Goal: Transaction & Acquisition: Book appointment/travel/reservation

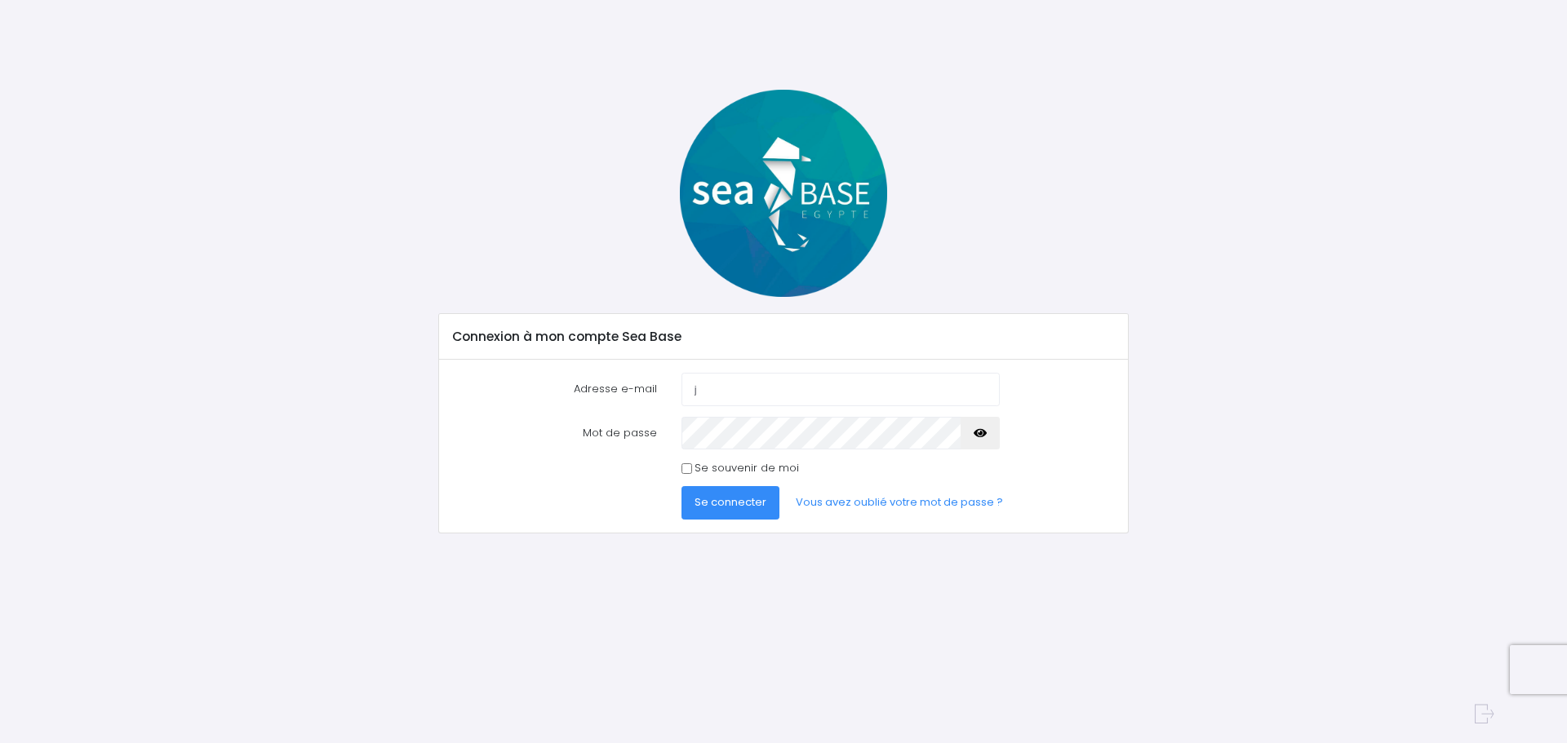
type input "[PERSON_NAME][EMAIL_ADDRESS][DOMAIN_NAME]"
click at [845, 504] on link "Vous avez oublié votre mot de passe ?" at bounding box center [899, 502] width 233 height 33
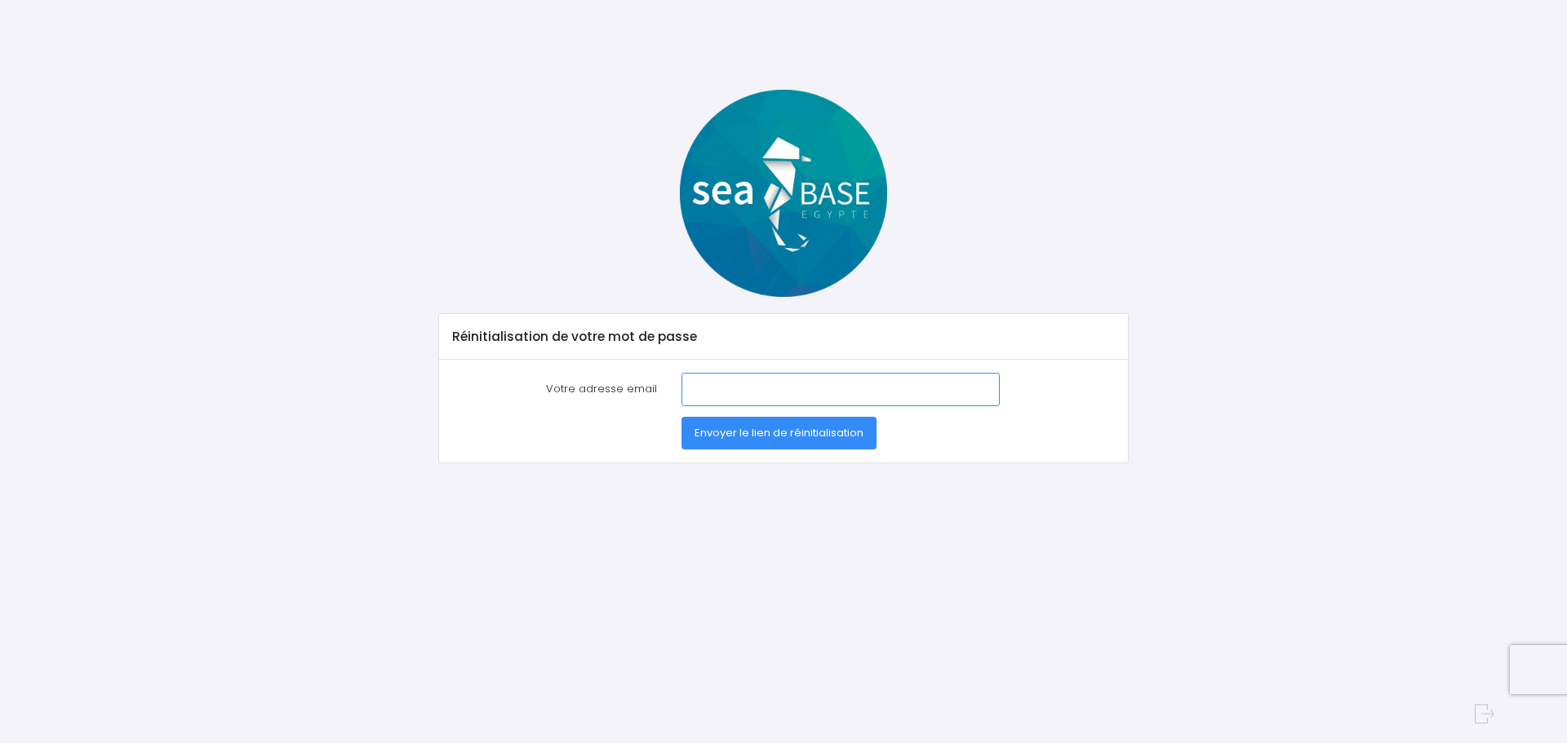
click at [818, 395] on input "Votre adresse email" at bounding box center [840, 389] width 318 height 33
type input "[PERSON_NAME][EMAIL_ADDRESS][DOMAIN_NAME]"
click at [746, 432] on span "Envoyer le lien de réinitialisation" at bounding box center [778, 433] width 169 height 16
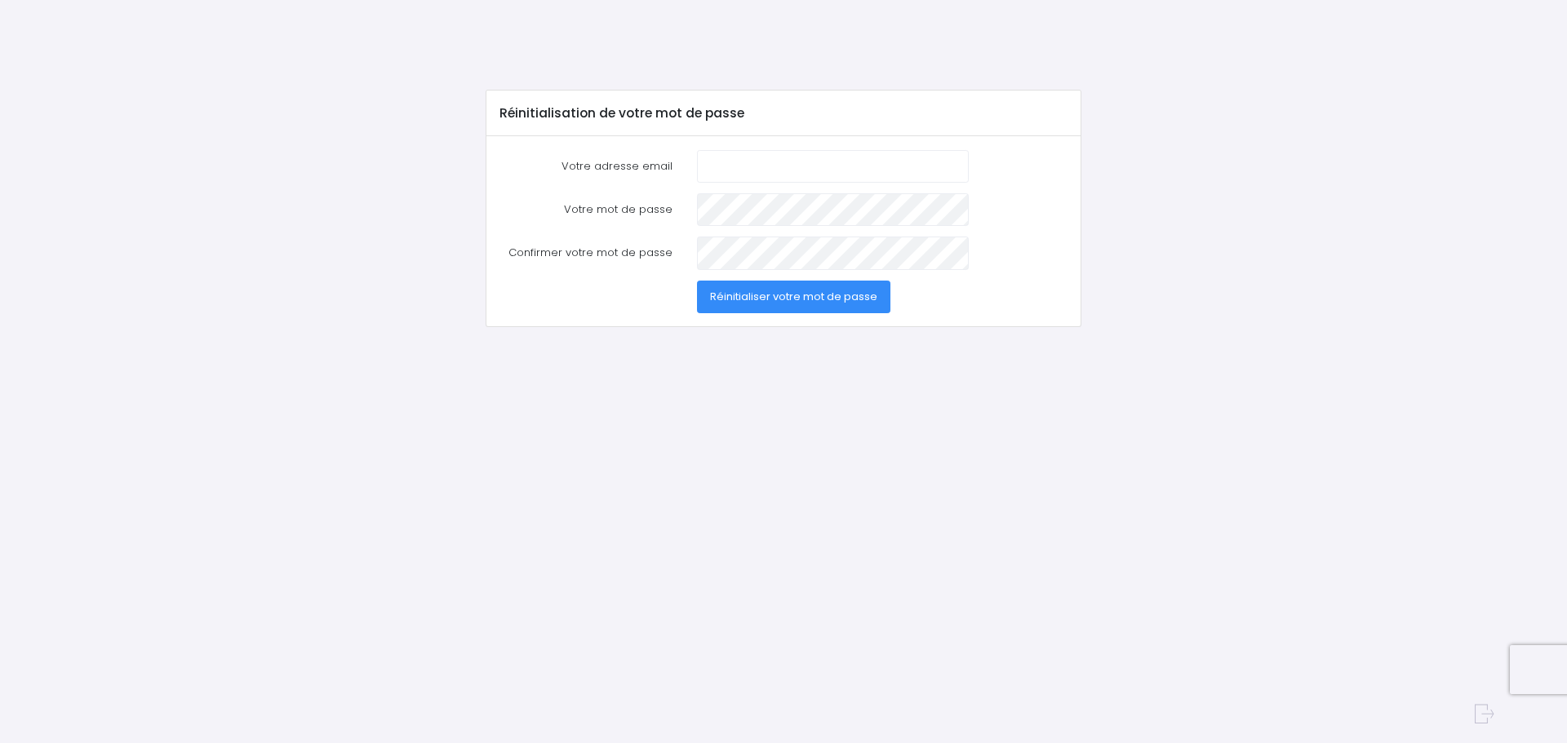
click at [783, 178] on input "Votre adresse email" at bounding box center [833, 166] width 272 height 33
type input "[PERSON_NAME][EMAIL_ADDRESS][DOMAIN_NAME]"
click at [793, 304] on span "Réinitialiser votre mot de passe" at bounding box center [793, 297] width 167 height 16
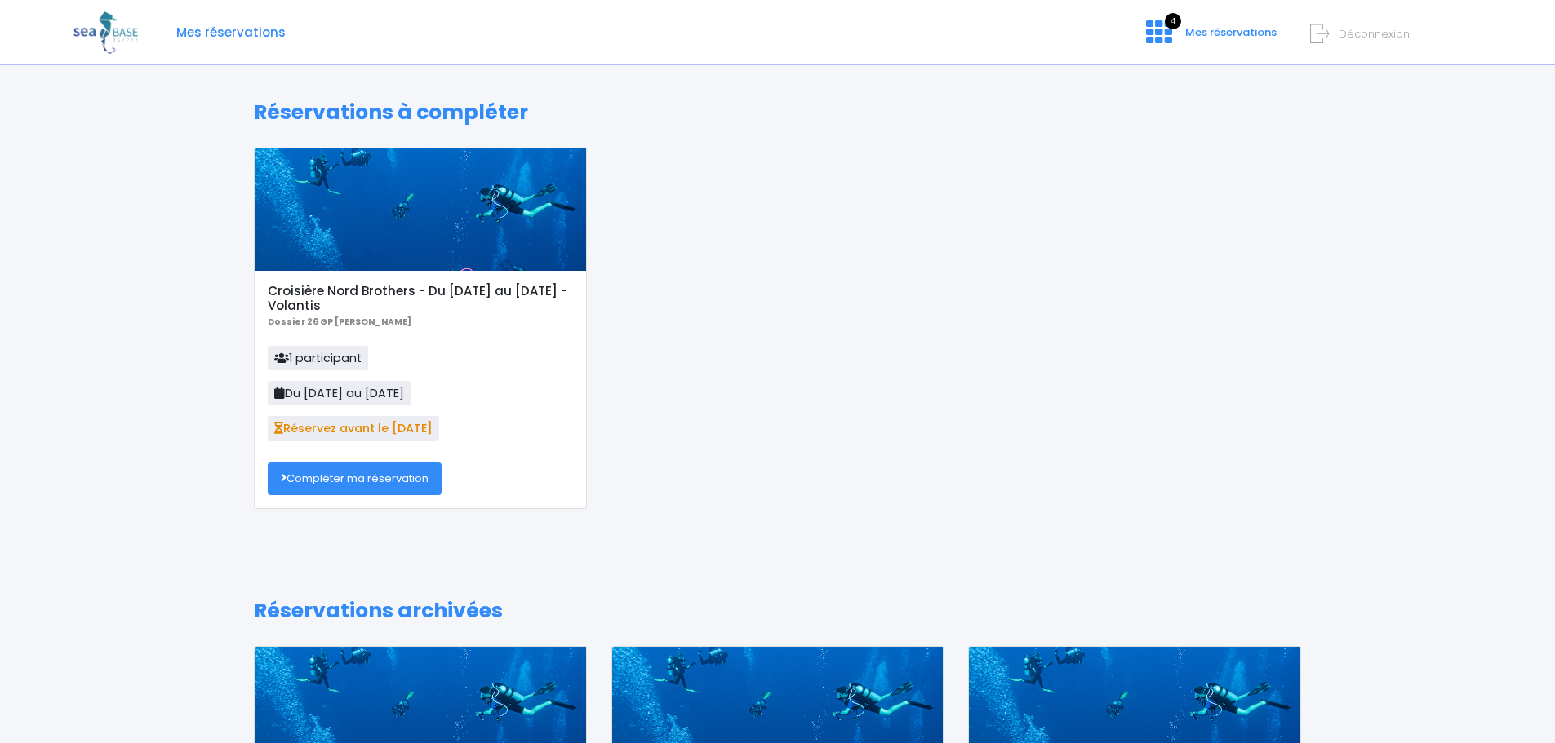
click at [331, 477] on link "Compléter ma réservation" at bounding box center [355, 479] width 174 height 33
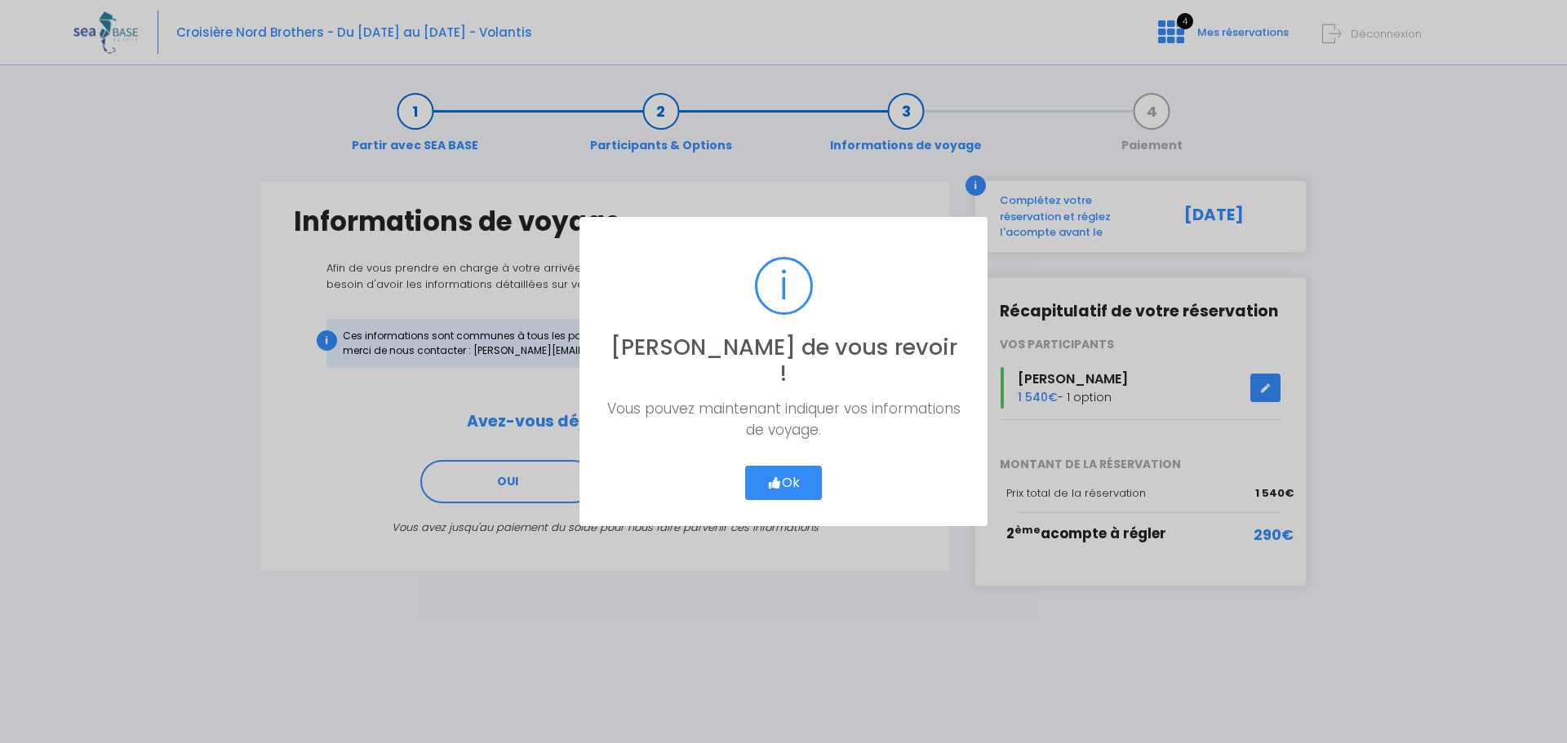
click at [772, 466] on button "Ok" at bounding box center [783, 483] width 77 height 34
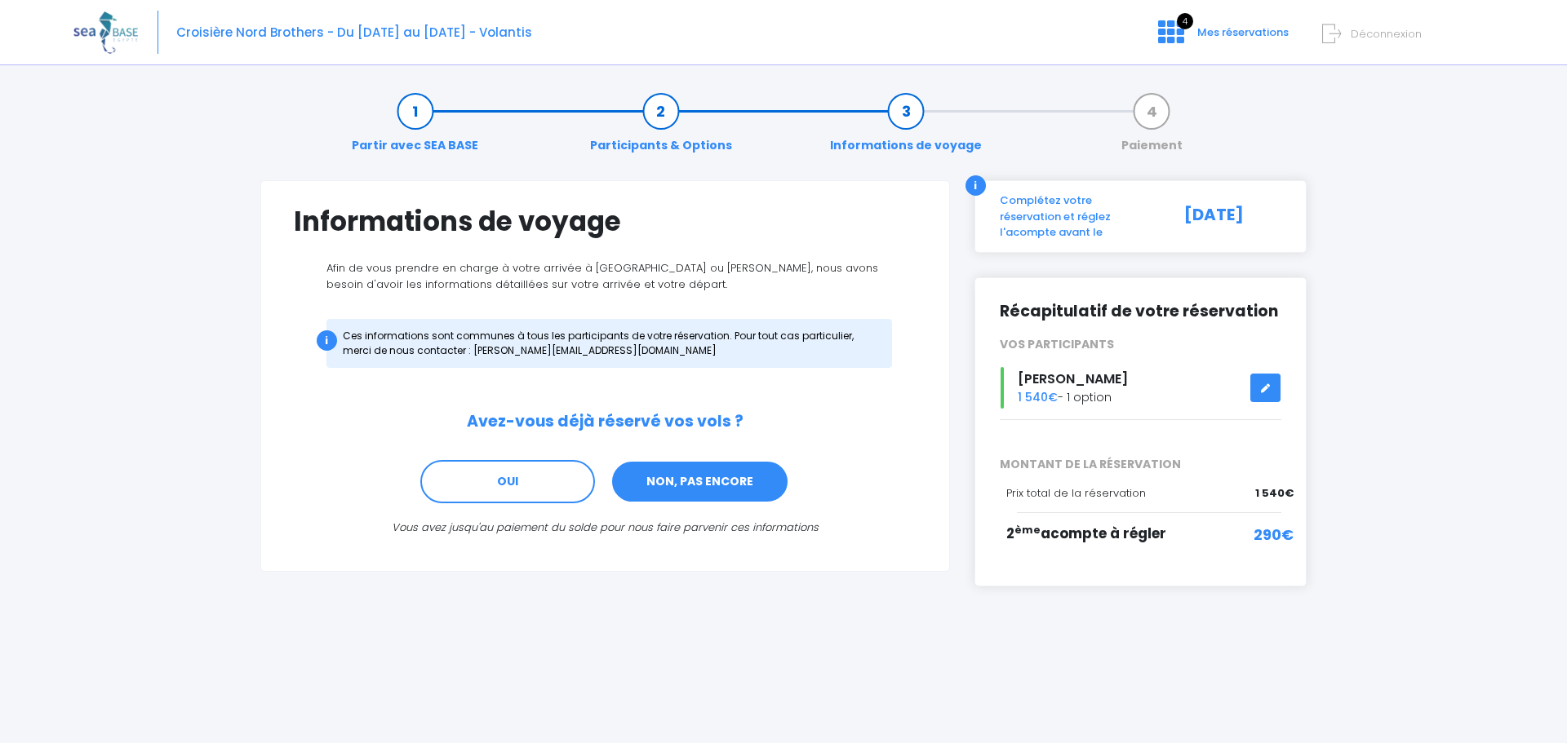
click at [687, 483] on link "NON, PAS ENCORE" at bounding box center [699, 482] width 179 height 44
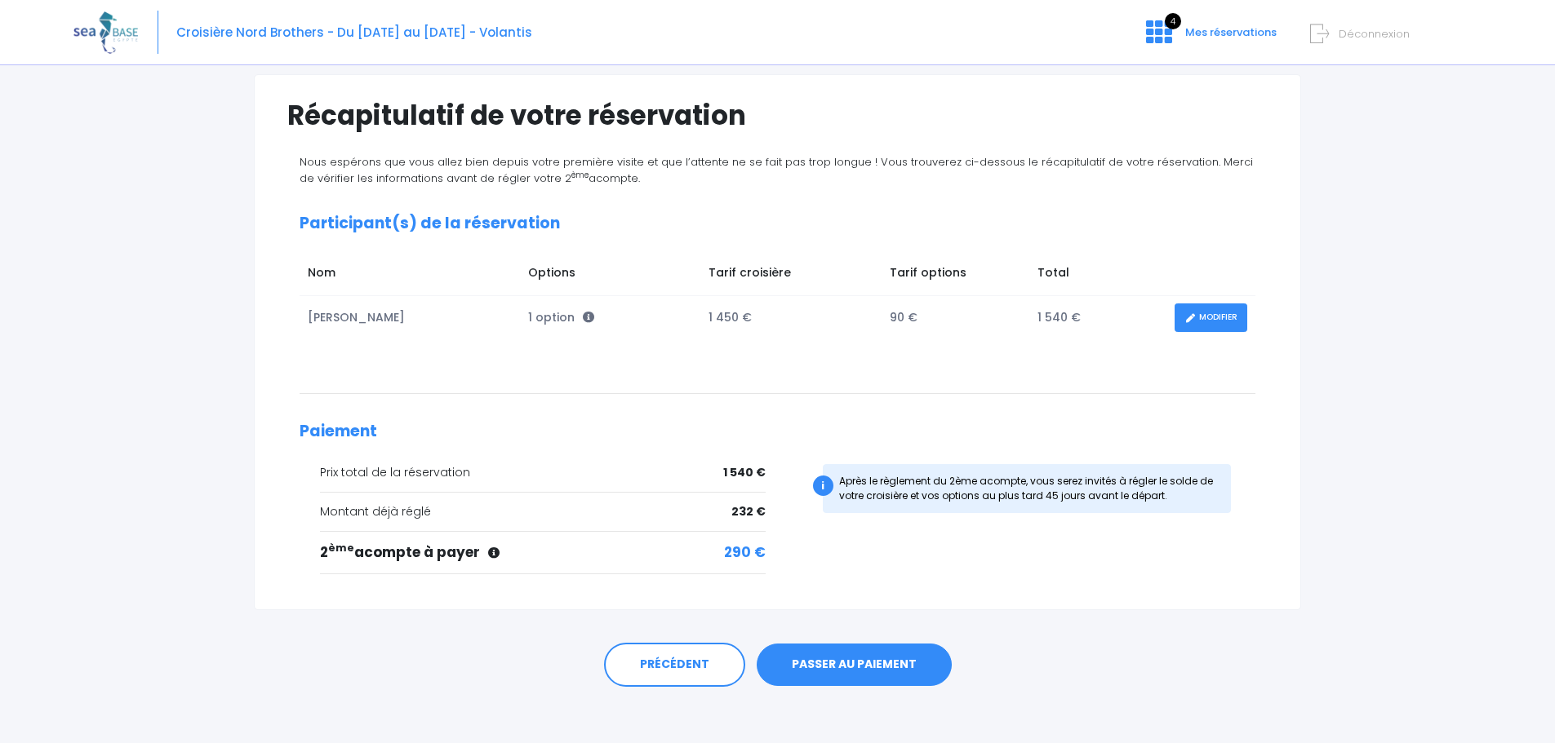
scroll to position [115, 0]
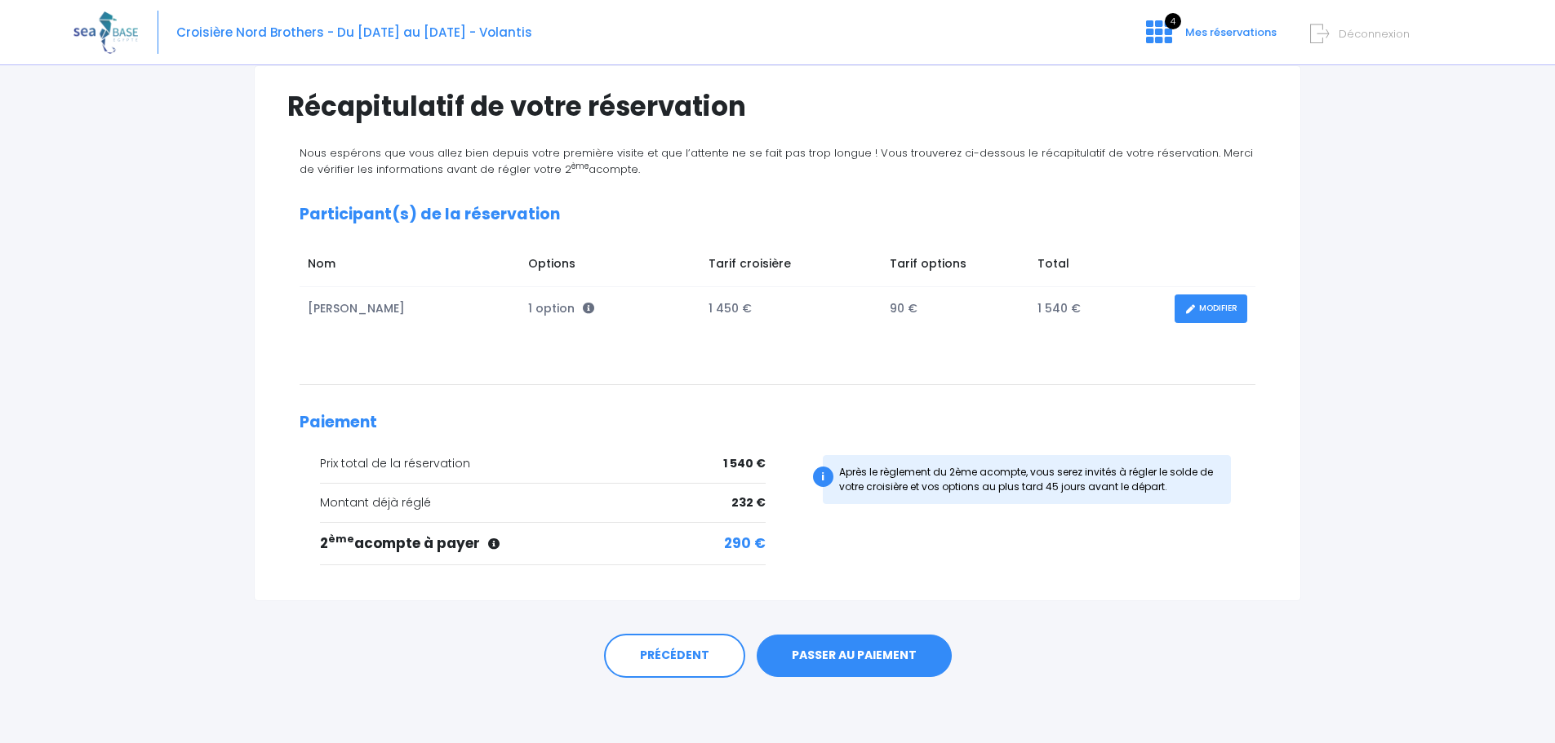
click at [838, 650] on link "PASSER AU PAIEMENT" at bounding box center [853, 656] width 195 height 42
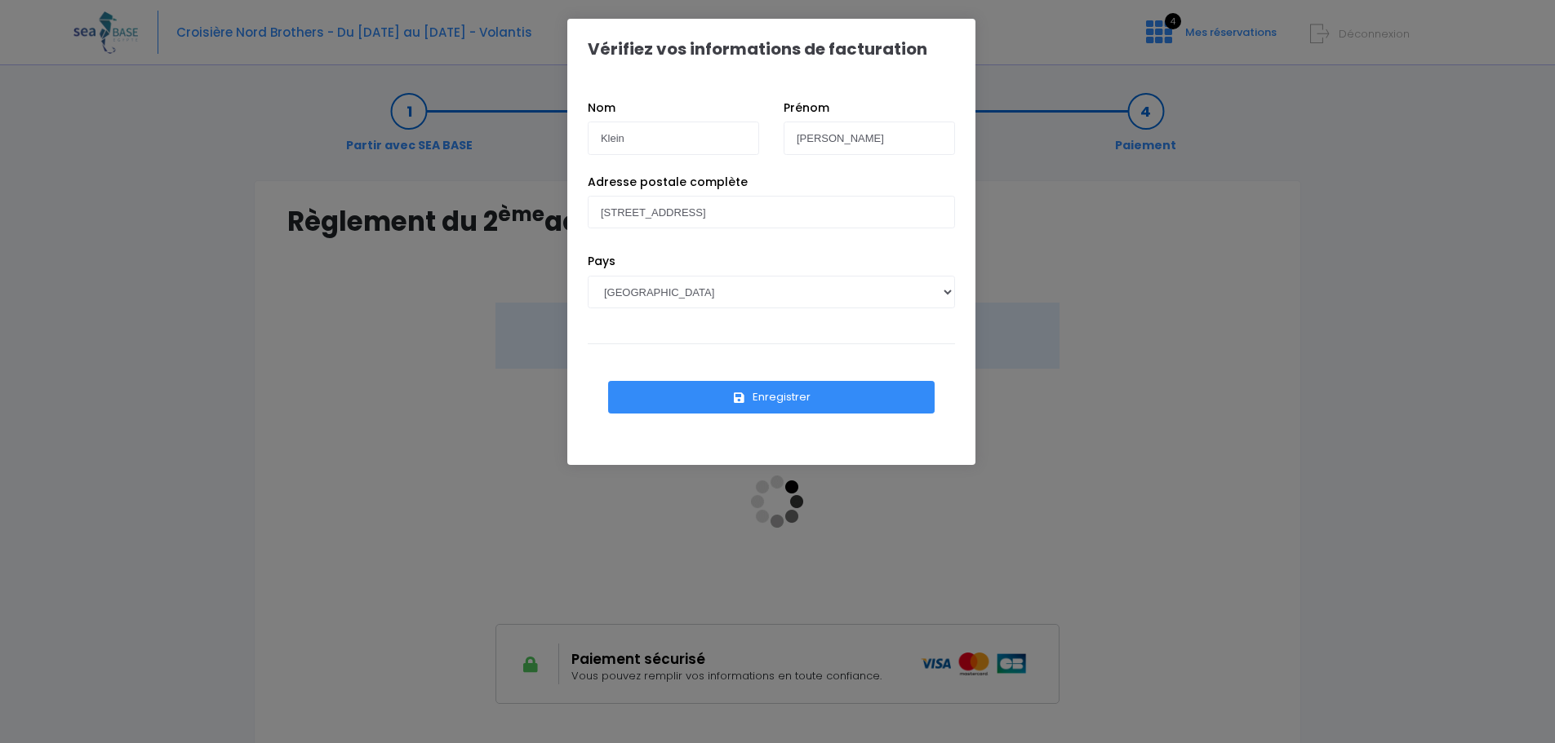
click at [763, 393] on button "Enregistrer" at bounding box center [771, 397] width 326 height 33
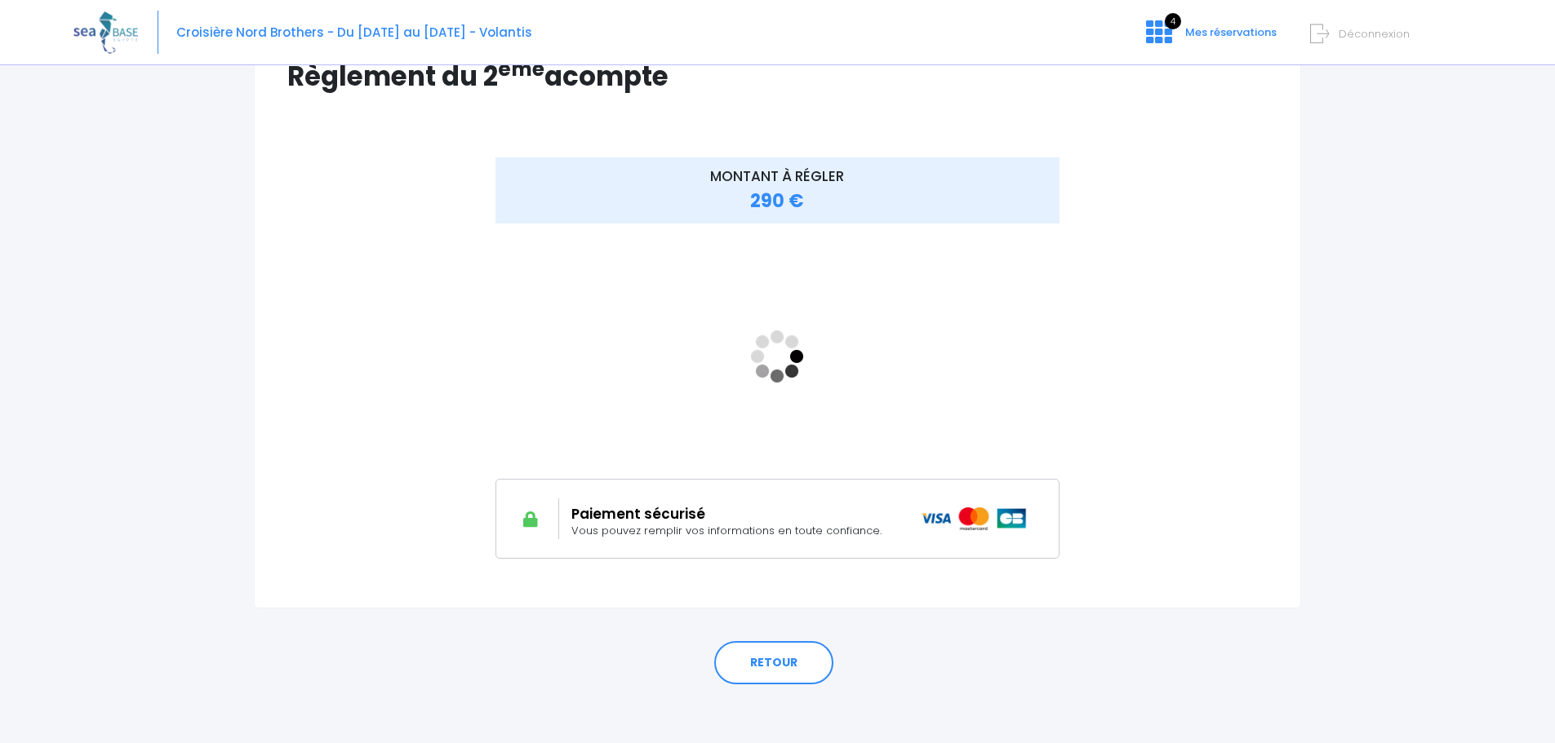
scroll to position [152, 0]
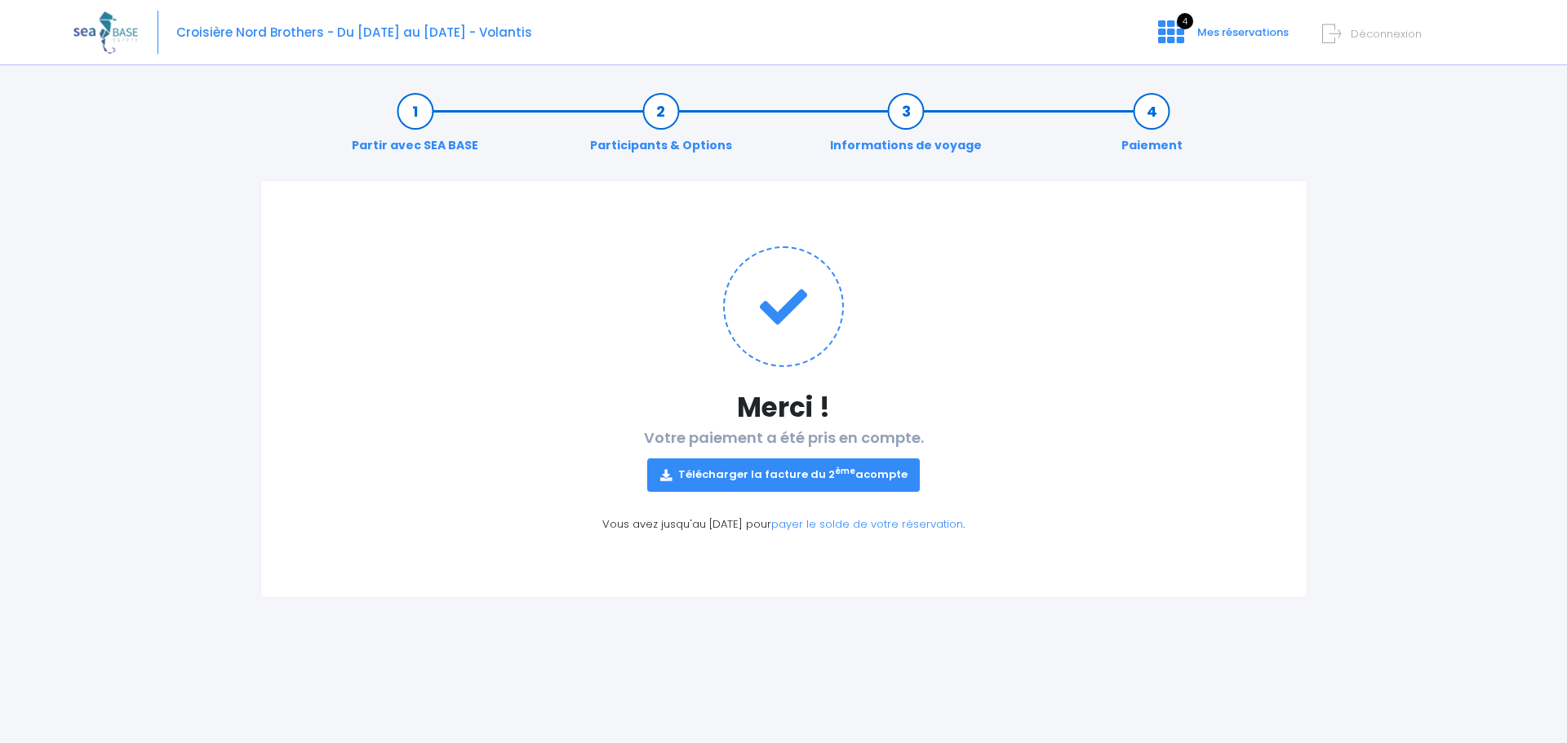
click at [798, 477] on link "Télécharger la facture du 2 ème acompte" at bounding box center [783, 475] width 273 height 33
click at [1203, 36] on span "Mes réservations" at bounding box center [1242, 32] width 91 height 16
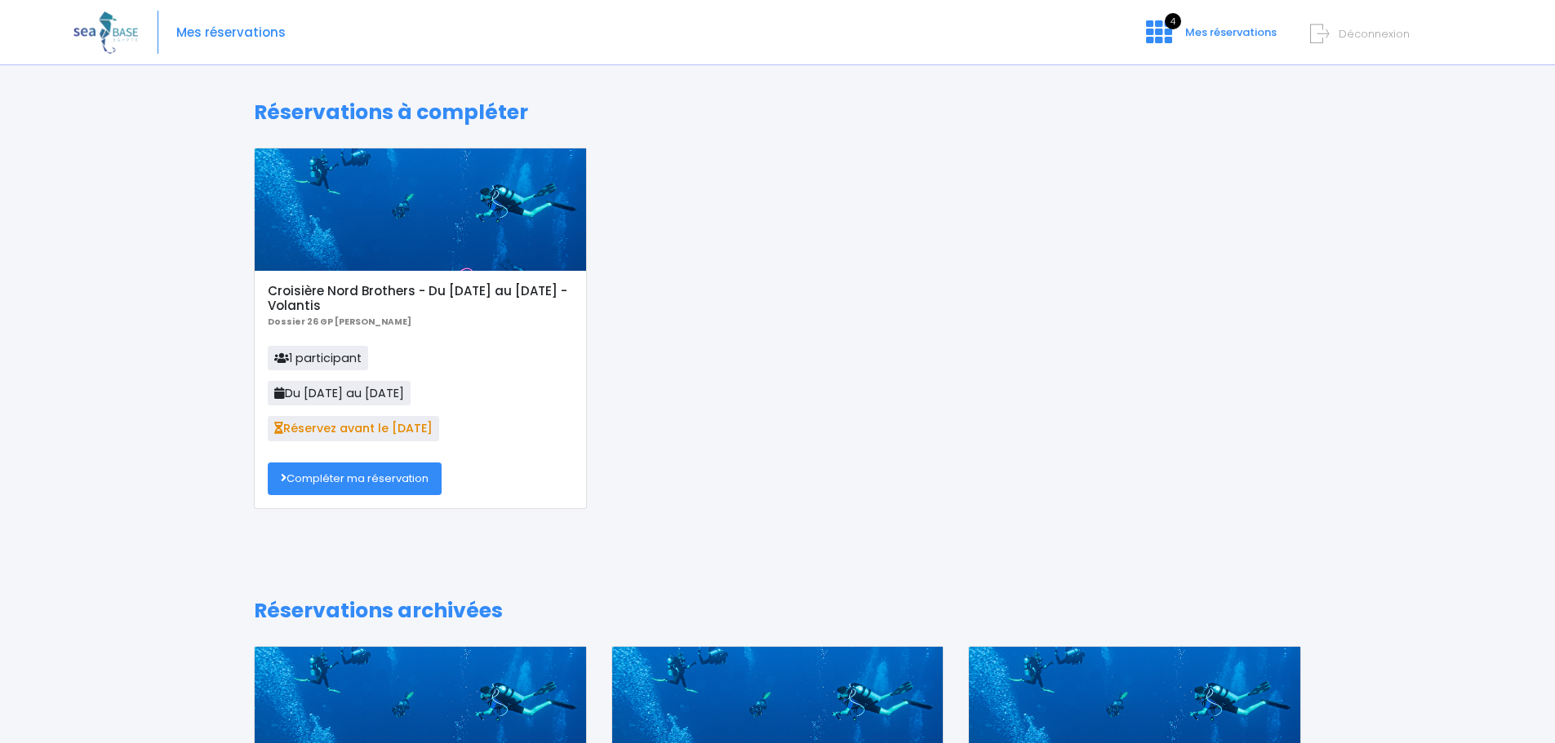
click at [412, 300] on h5 "Croisière Nord Brothers - Du [DATE] au [DATE] - Volantis" at bounding box center [420, 298] width 304 height 29
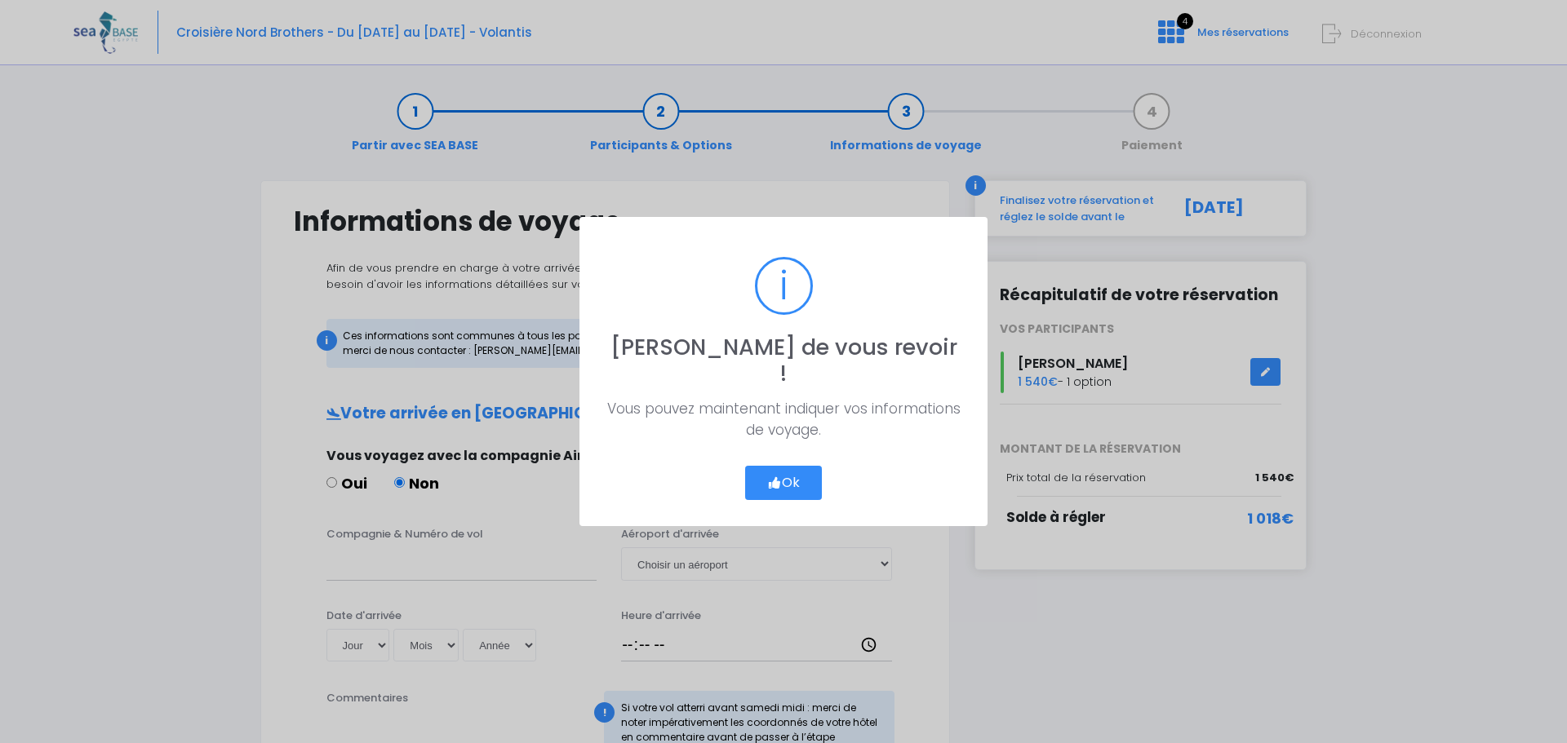
click at [787, 468] on button "Ok" at bounding box center [783, 483] width 77 height 34
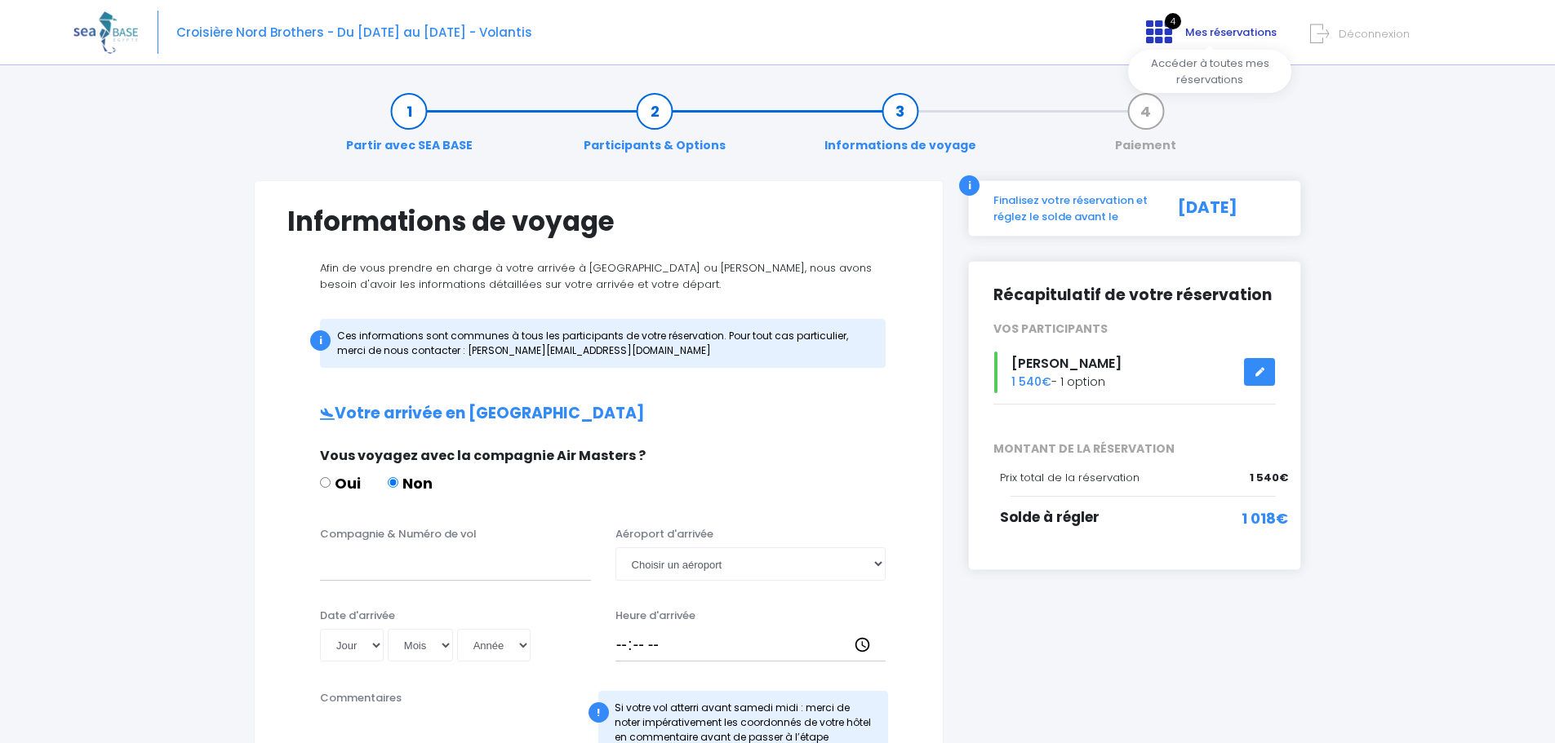
click at [1161, 32] on icon at bounding box center [1159, 32] width 26 height 26
